Goal: Task Accomplishment & Management: Manage account settings

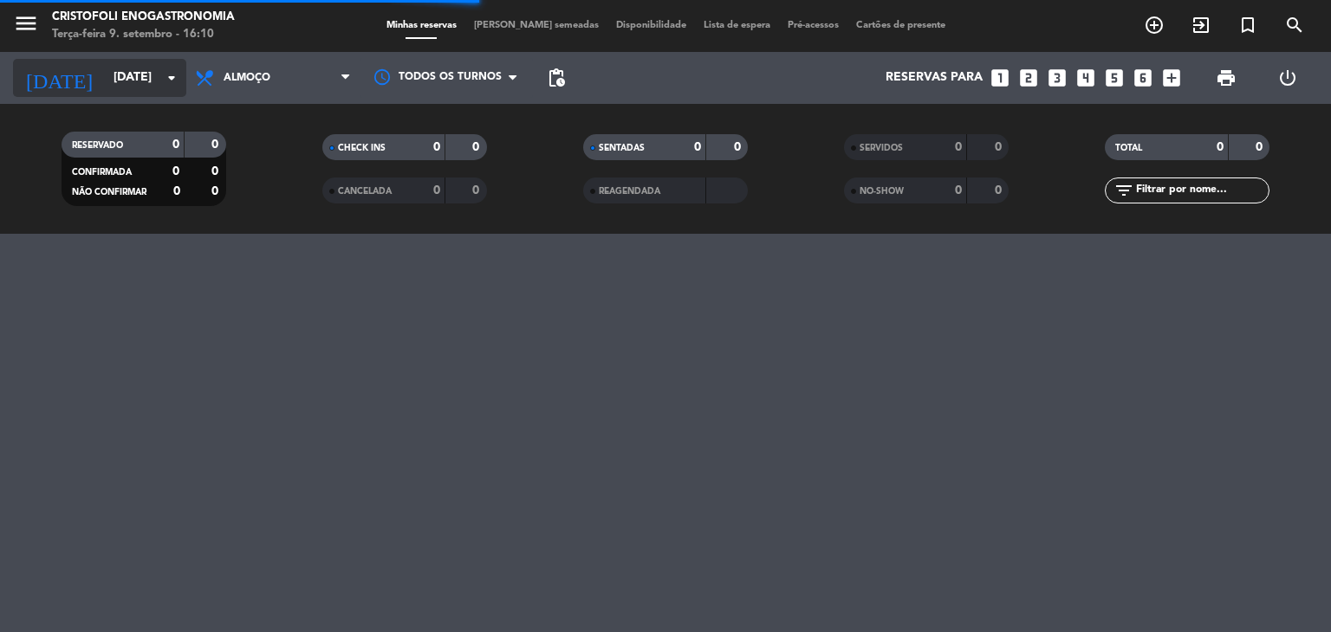
click at [167, 75] on icon "arrow_drop_down" at bounding box center [171, 78] width 21 height 21
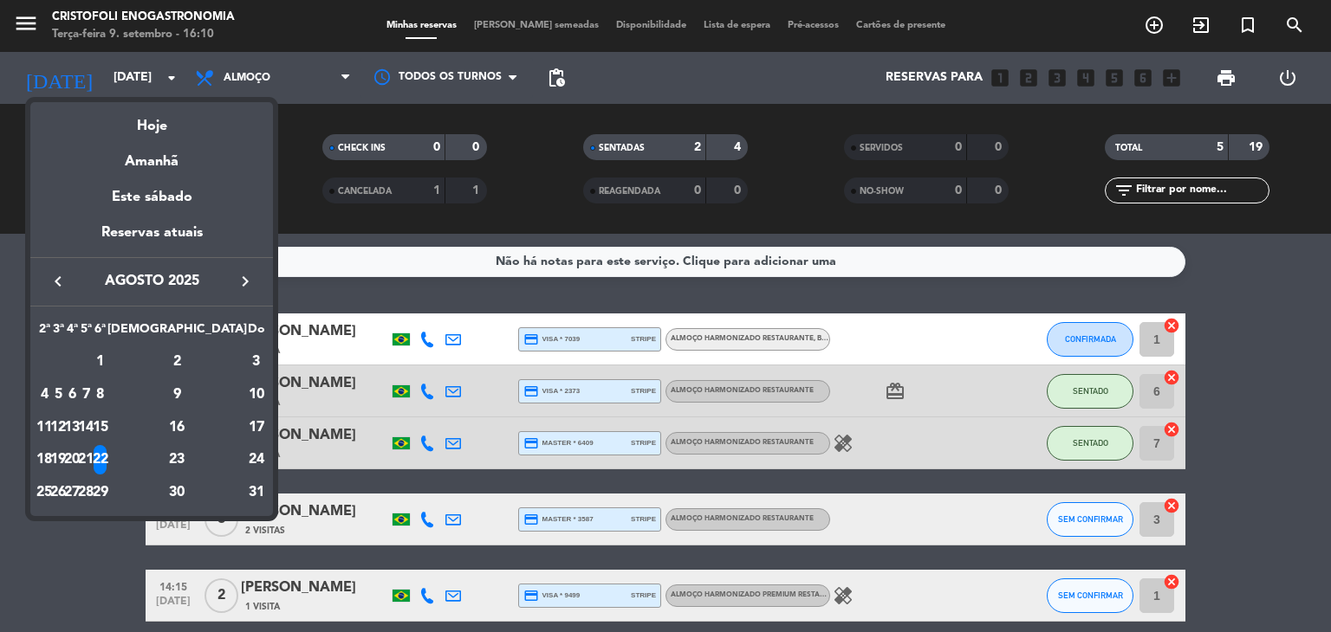
click at [88, 565] on div at bounding box center [665, 316] width 1331 height 632
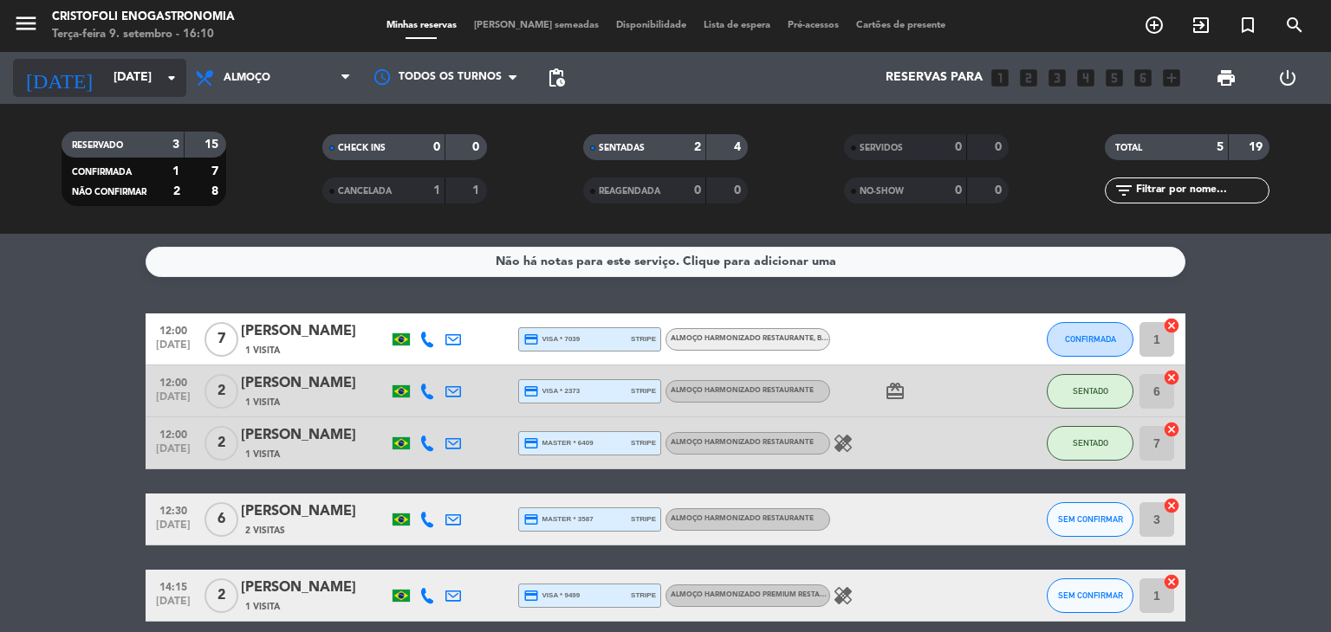
click at [170, 81] on icon "arrow_drop_down" at bounding box center [171, 78] width 21 height 21
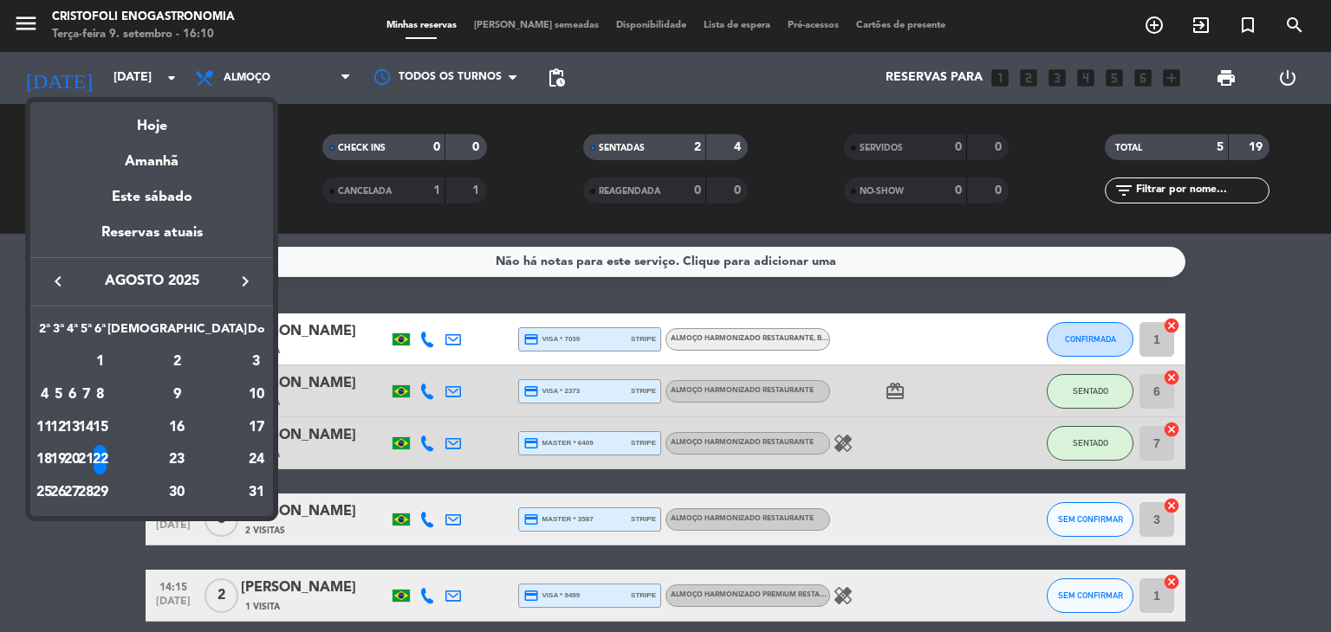
click at [243, 284] on icon "keyboard_arrow_right" at bounding box center [245, 281] width 21 height 21
click at [65, 424] on div "9" at bounding box center [58, 427] width 13 height 29
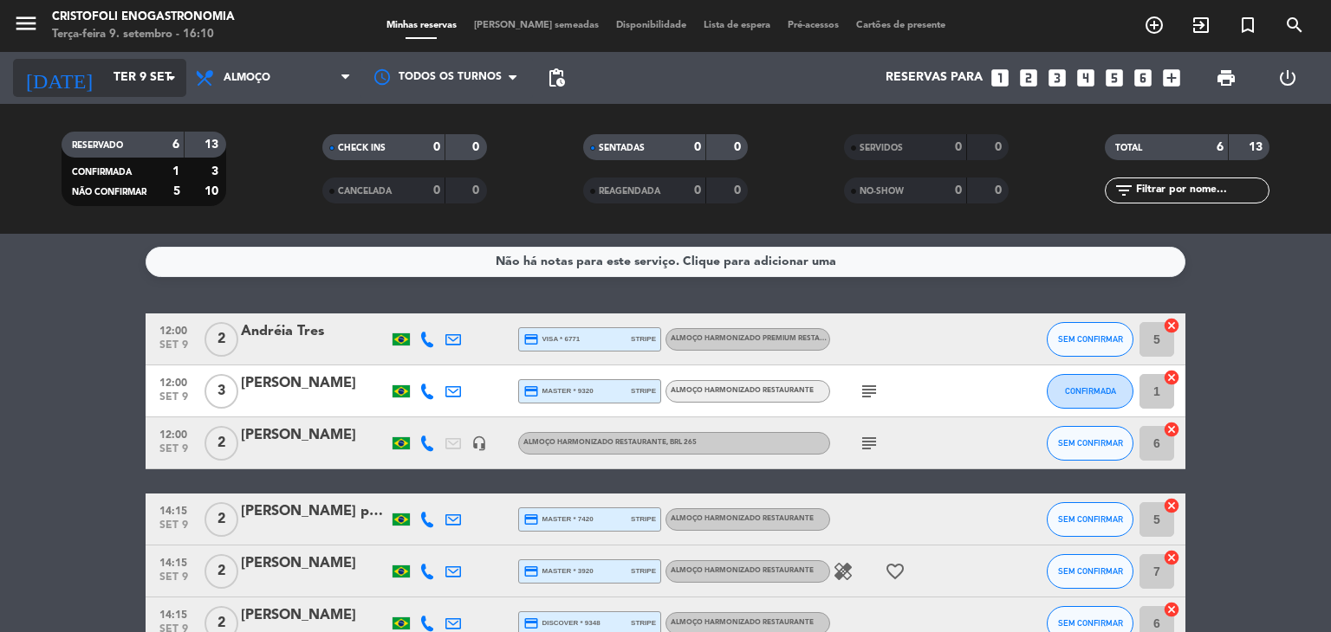
click at [146, 77] on input "Ter 9 set" at bounding box center [187, 77] width 165 height 31
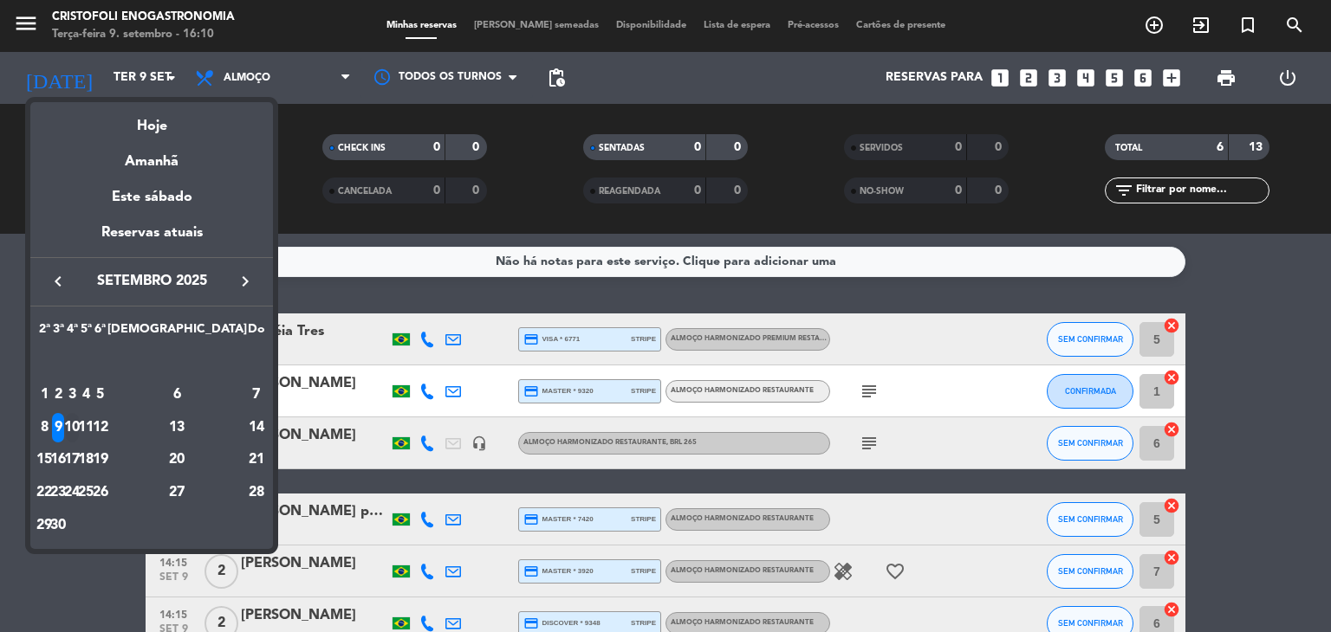
click at [79, 431] on div "10" at bounding box center [72, 427] width 13 height 29
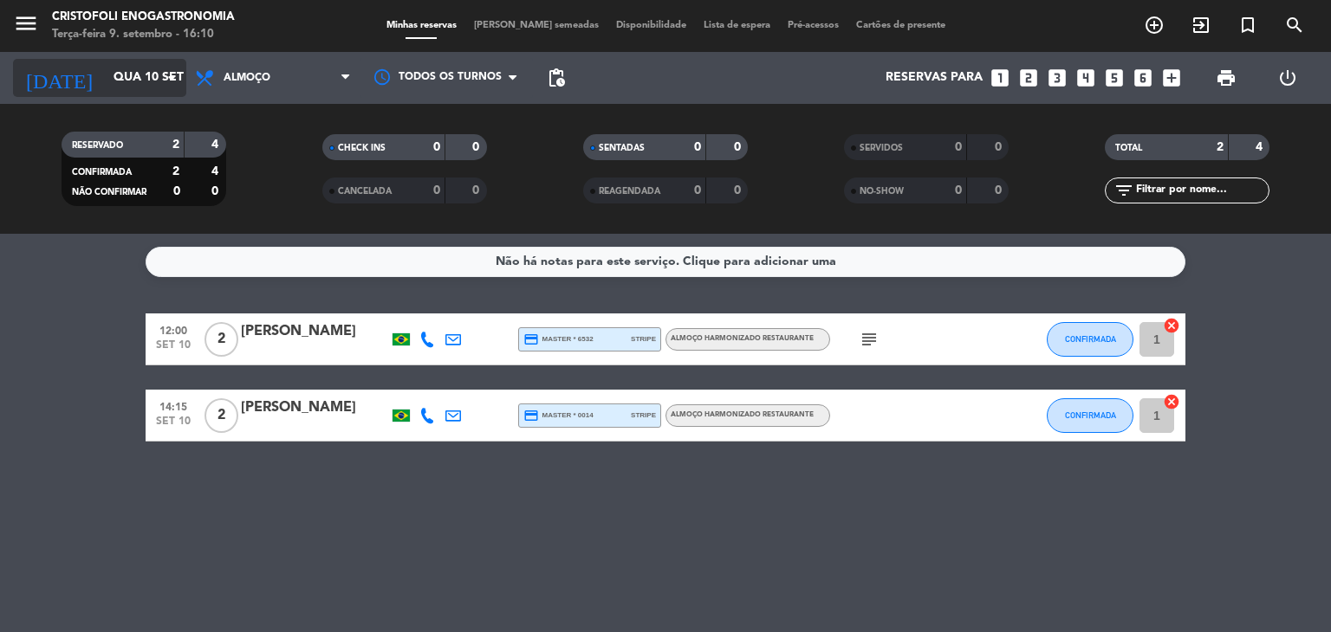
click at [161, 77] on icon "arrow_drop_down" at bounding box center [171, 78] width 21 height 21
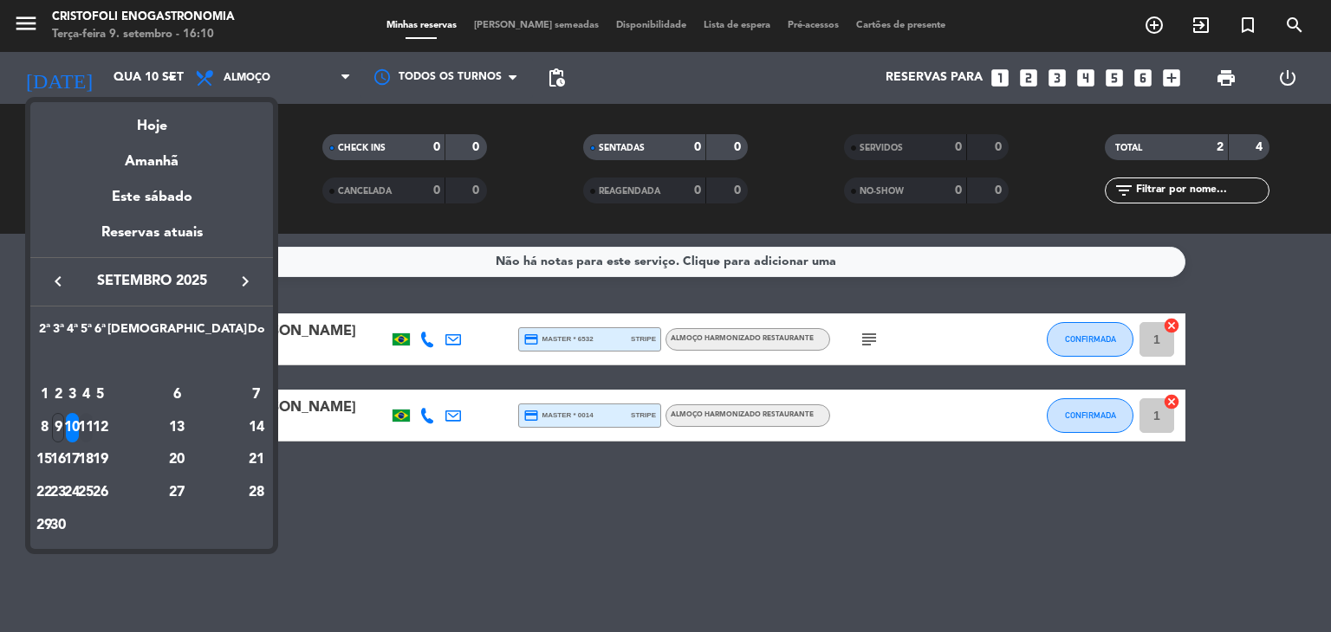
click at [93, 424] on div "11" at bounding box center [86, 427] width 13 height 29
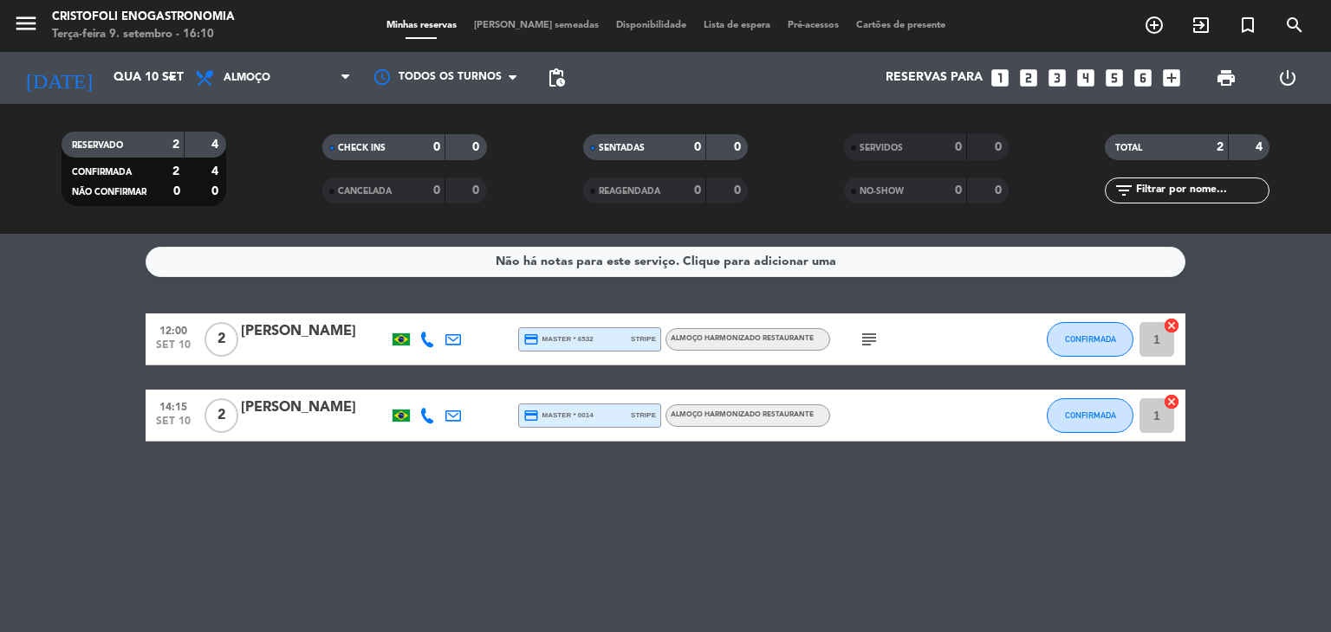
type input "Qui 11 set"
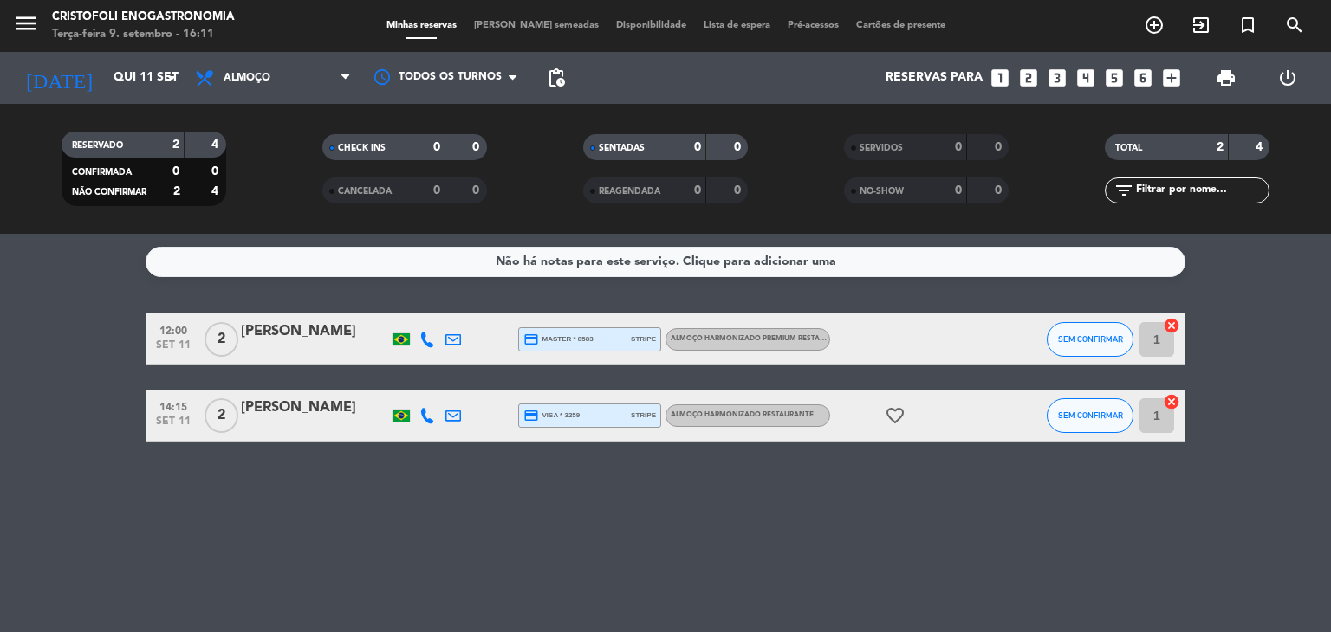
click at [78, 330] on bookings-row "12:00 [DATE] 2 [PERSON_NAME] credit_card master * 8583 stripe Almoço Harmonizad…" at bounding box center [665, 378] width 1331 height 128
click at [168, 77] on icon "arrow_drop_down" at bounding box center [171, 78] width 21 height 21
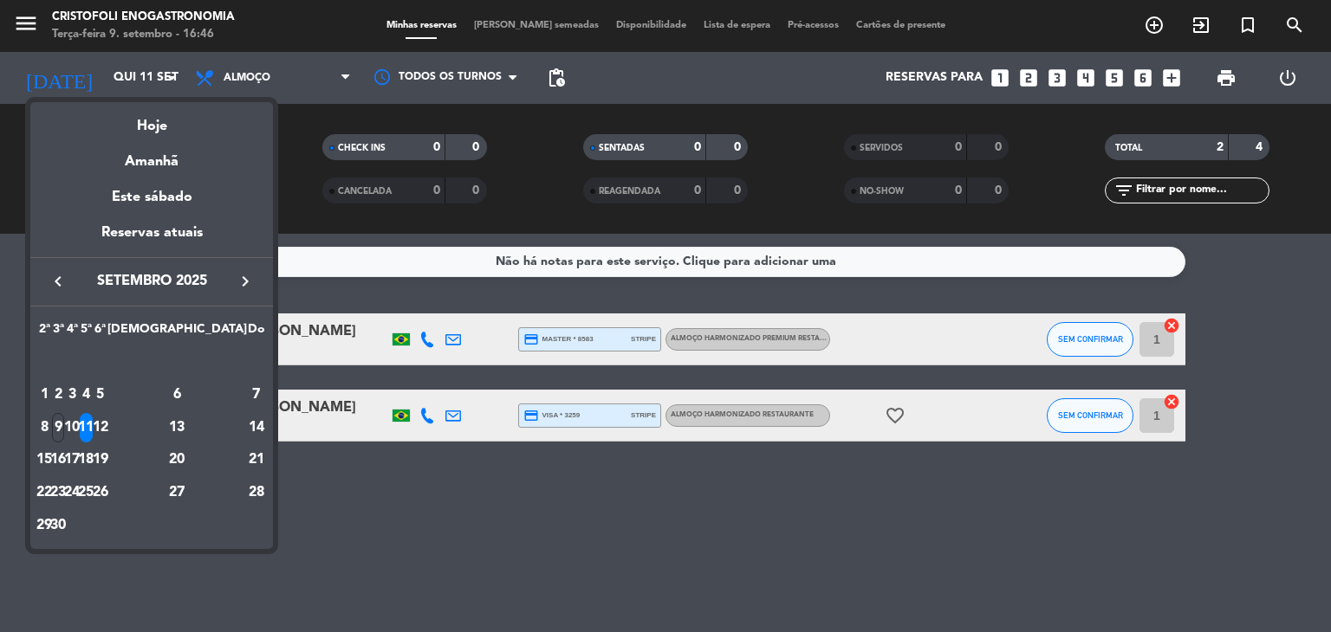
click at [956, 22] on div at bounding box center [665, 316] width 1331 height 632
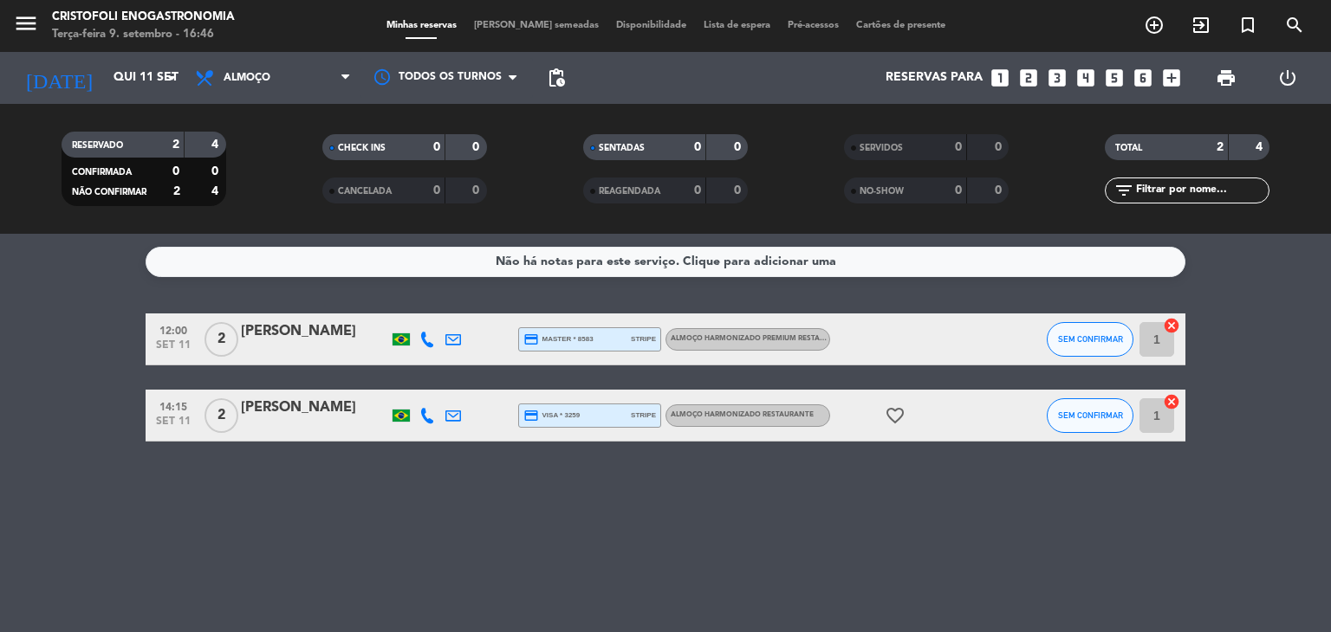
click at [544, 26] on span "[PERSON_NAME] semeadas" at bounding box center [536, 26] width 142 height 10
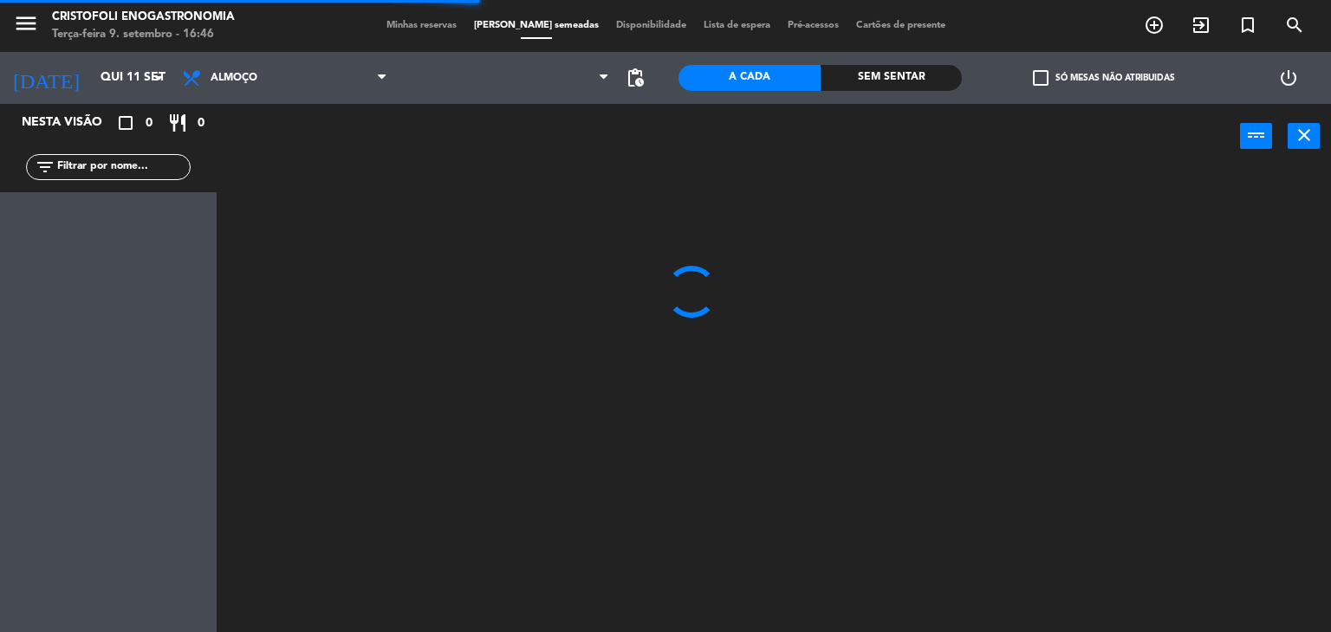
click at [620, 26] on span "Disponibilidade" at bounding box center [651, 26] width 88 height 10
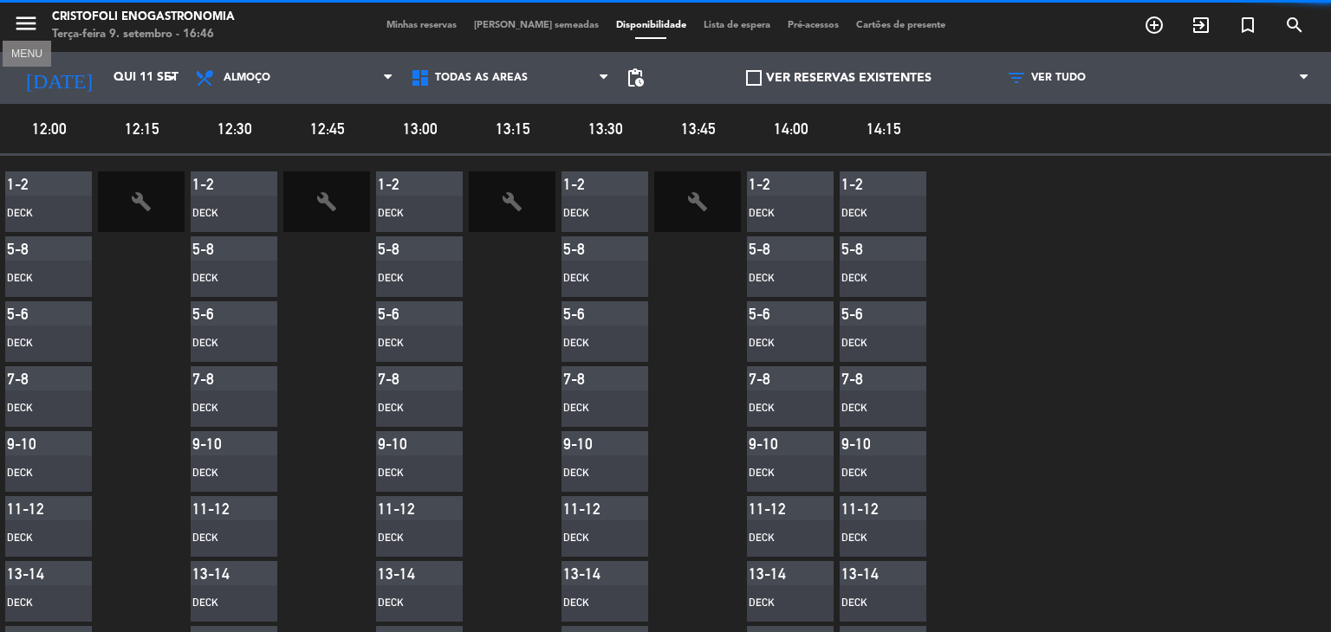
click at [32, 18] on icon "menu" at bounding box center [26, 23] width 26 height 26
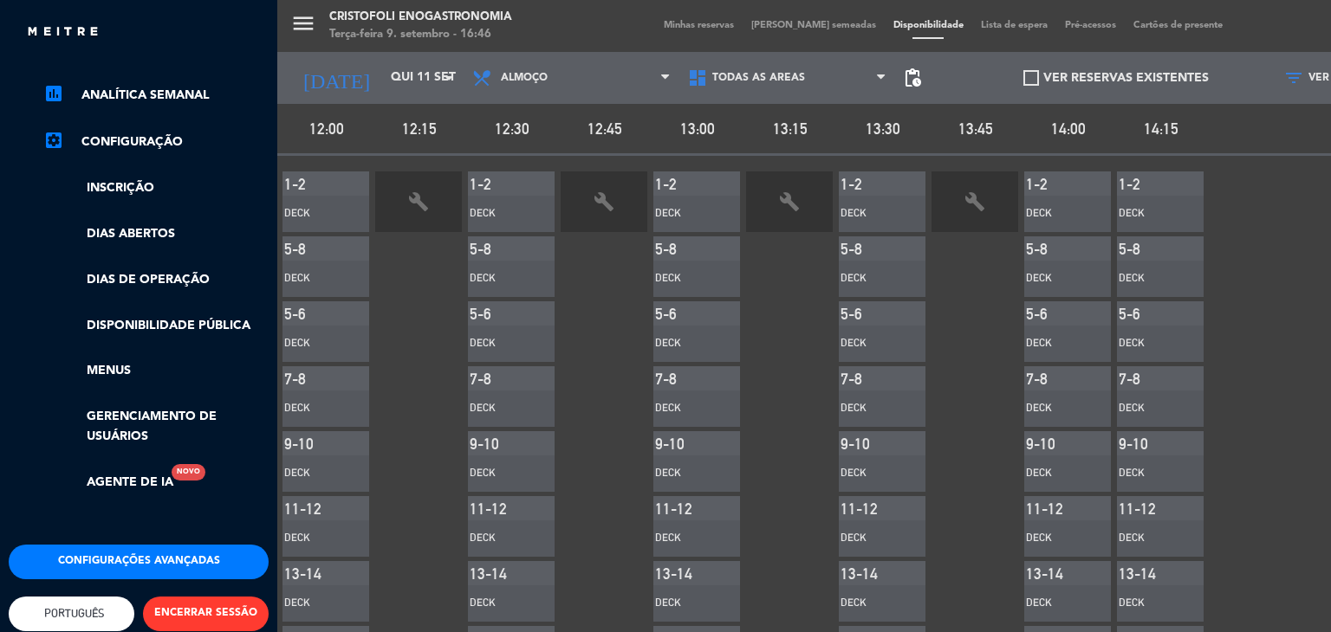
scroll to position [260, 0]
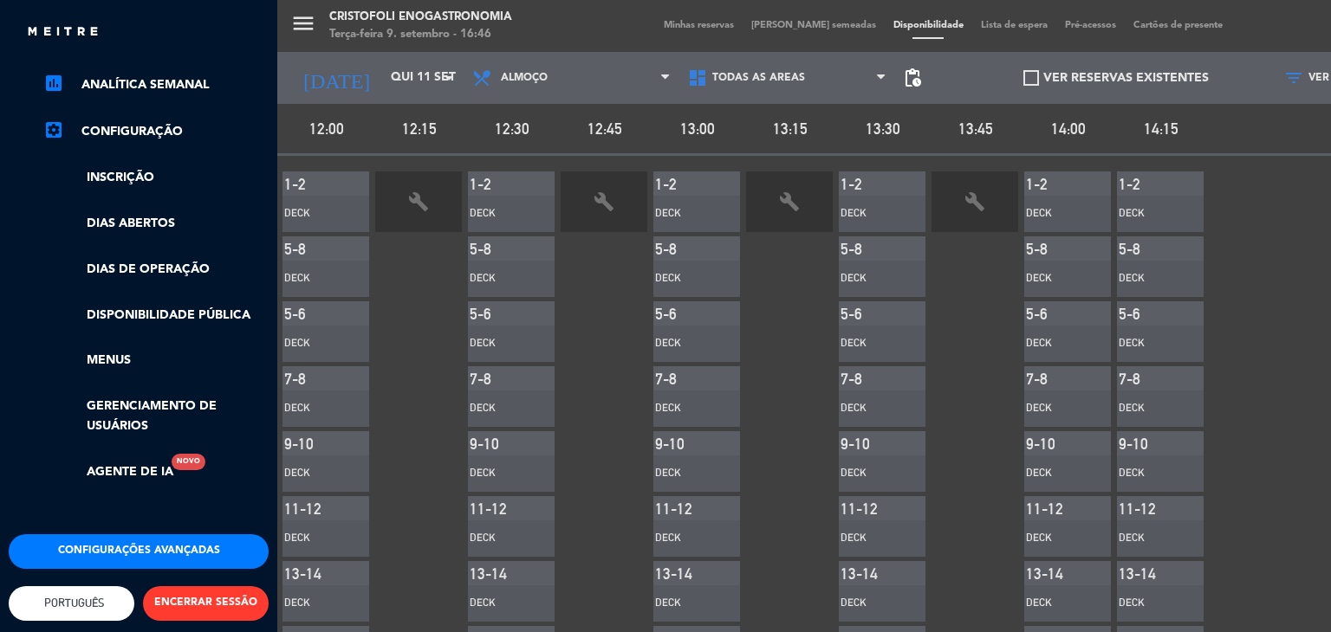
click at [121, 119] on ul "chrome_reader_mode Lista de Reservas account_box Clientes account_balance_walle…" at bounding box center [139, 184] width 260 height 595
click at [132, 128] on link "settings_applications Configuração" at bounding box center [155, 131] width 225 height 21
click at [152, 541] on button "Configurações avançadas" at bounding box center [139, 552] width 260 height 35
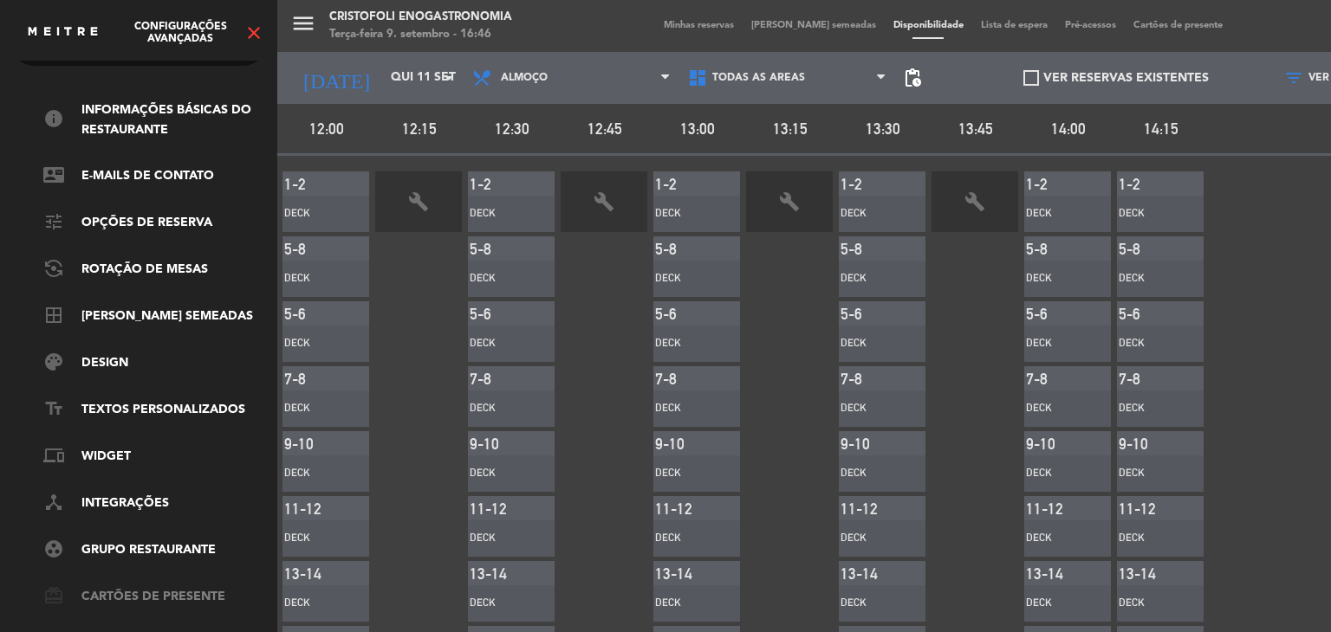
scroll to position [73, 0]
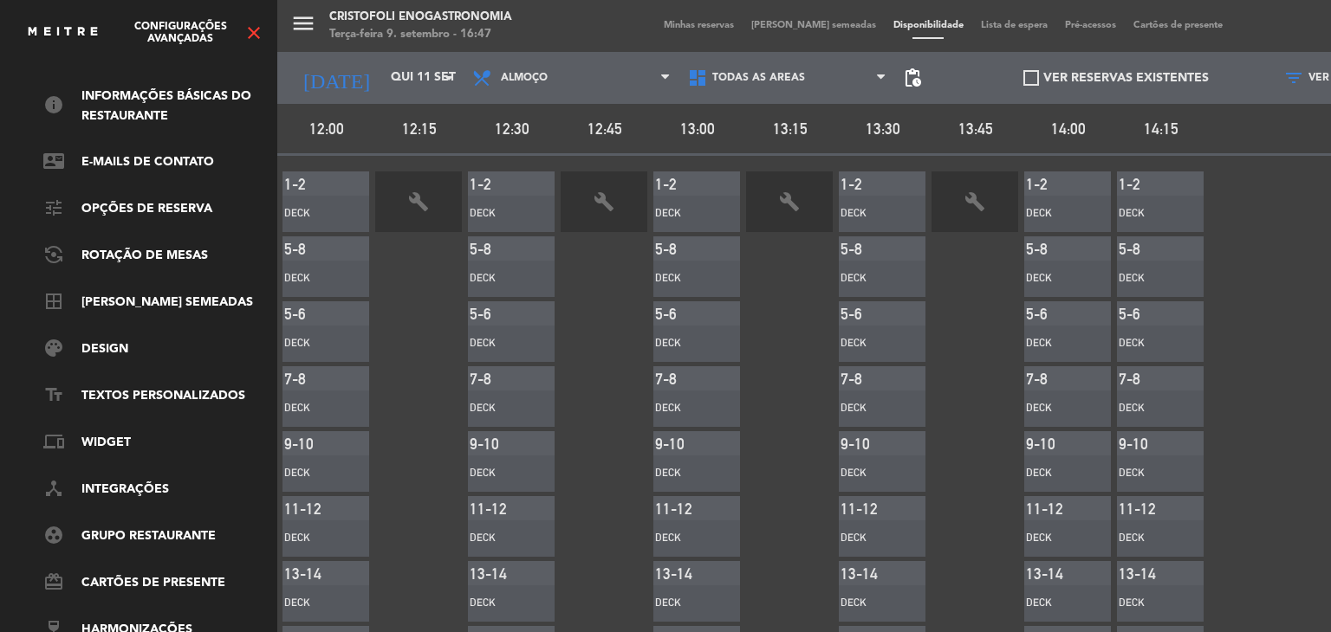
click at [260, 28] on icon "close" at bounding box center [253, 33] width 21 height 21
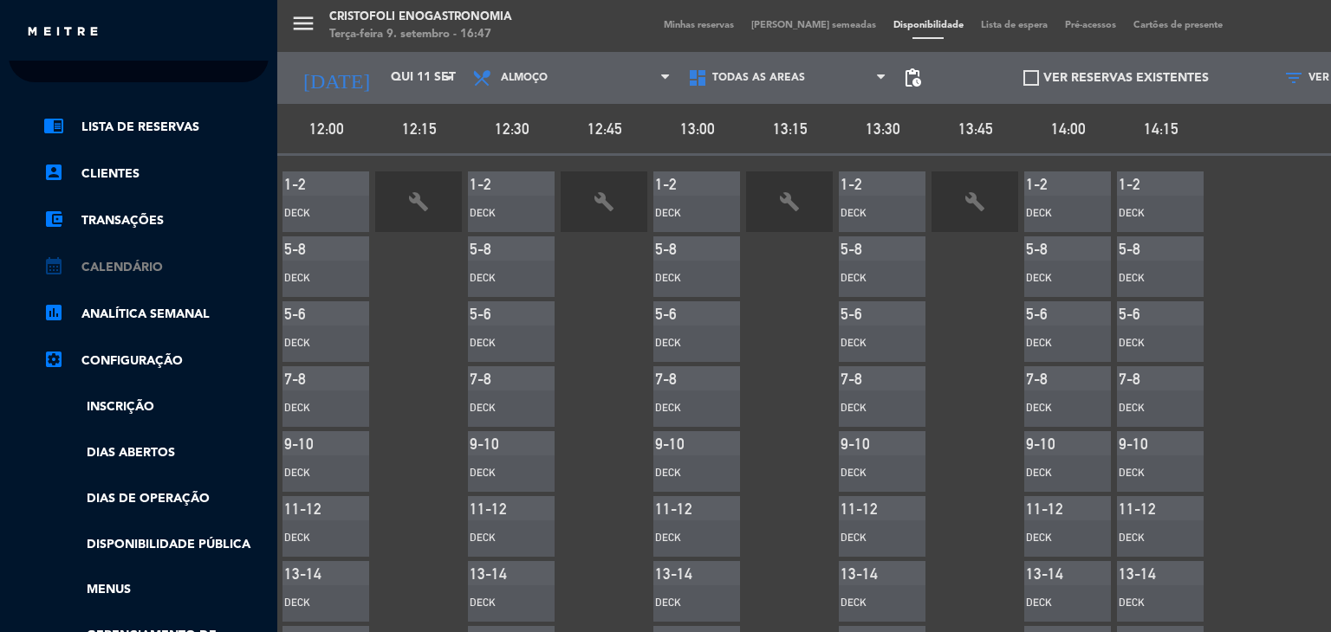
scroll to position [0, 0]
